Goal: Information Seeking & Learning: Learn about a topic

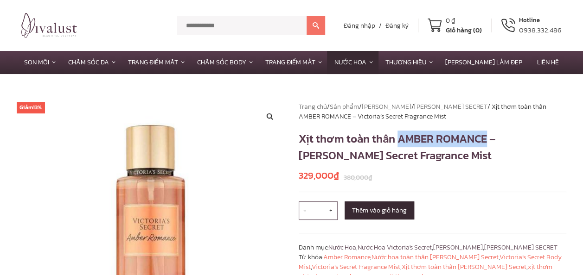
drag, startPoint x: 397, startPoint y: 141, endPoint x: 485, endPoint y: 140, distance: 88.1
click at [485, 140] on h1 "Xịt thơm toàn thân AMBER ROMANCE – [PERSON_NAME] Secret Fragrance Mist" at bounding box center [433, 147] width 268 height 33
drag, startPoint x: 485, startPoint y: 140, endPoint x: 483, endPoint y: 154, distance: 14.6
click at [479, 148] on div at bounding box center [479, 148] width 0 height 0
click at [312, 83] on section "Giảm 13% 🔍 Trang chủ / Sản phẩm / Thương Hiệu / VICTORIA'S SECRET / Xịt thơm to…" at bounding box center [291, 260] width 583 height 373
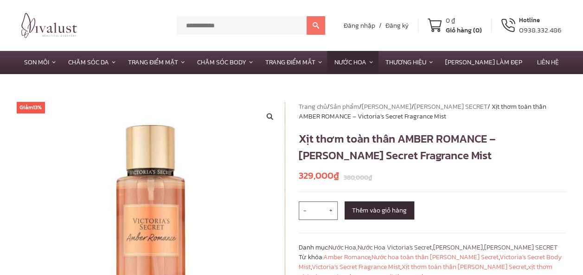
drag, startPoint x: 372, startPoint y: 85, endPoint x: 386, endPoint y: 84, distance: 13.9
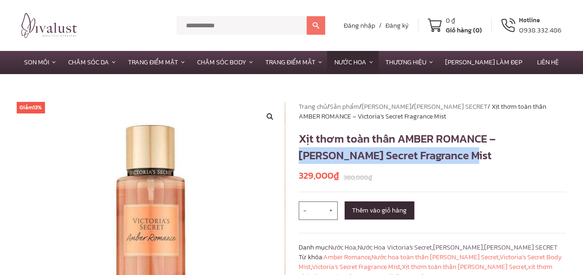
drag, startPoint x: 501, startPoint y: 139, endPoint x: 408, endPoint y: 160, distance: 95.5
click at [408, 160] on h1 "Xịt thơm toàn thân AMBER ROMANCE – [PERSON_NAME] Secret Fragrance Mist" at bounding box center [433, 147] width 268 height 33
copy h1 "Victoria’s Secret Fragrance Mist"
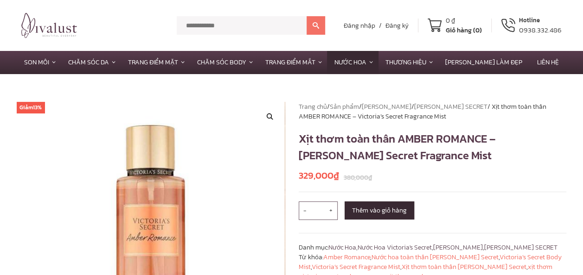
click at [438, 140] on h1 "Xịt thơm toàn thân AMBER ROMANCE – [PERSON_NAME] Secret Fragrance Mist" at bounding box center [433, 147] width 268 height 33
